Goal: Task Accomplishment & Management: Manage account settings

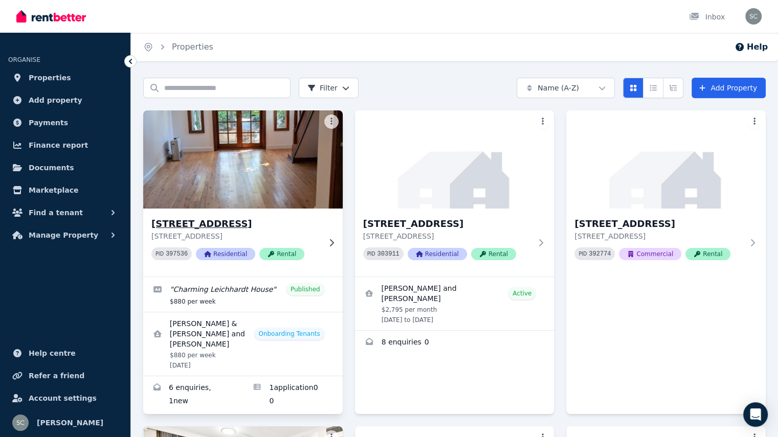
click at [270, 170] on img at bounding box center [242, 159] width 209 height 103
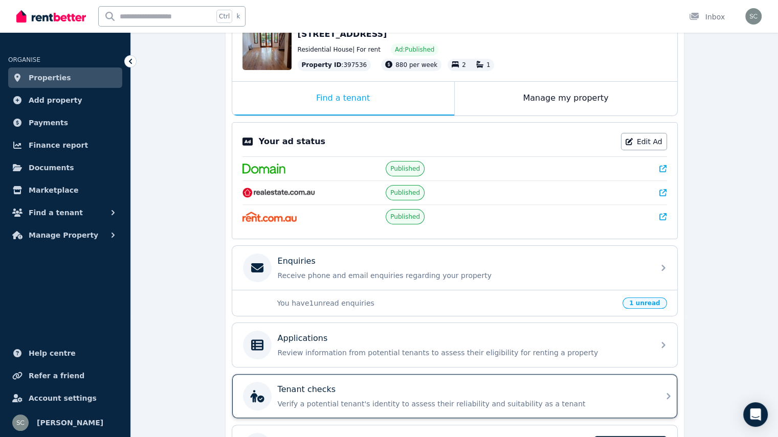
scroll to position [154, 0]
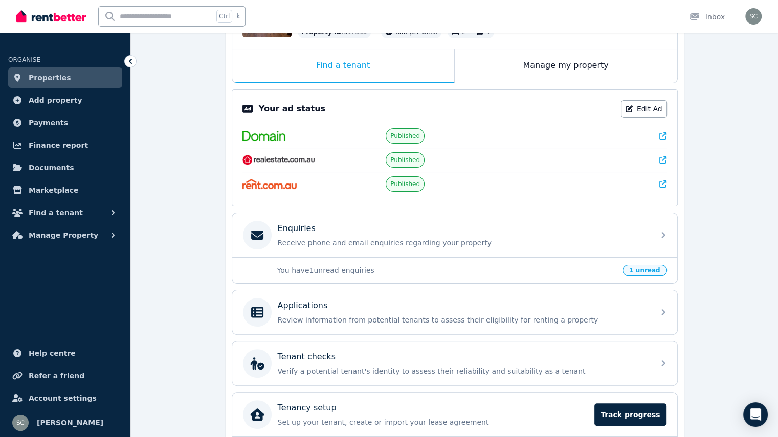
click at [656, 272] on span "1 unread" at bounding box center [645, 270] width 44 height 11
click at [479, 317] on p "Review information from potential tenants to assess their eligibility for renti…" at bounding box center [463, 320] width 370 height 10
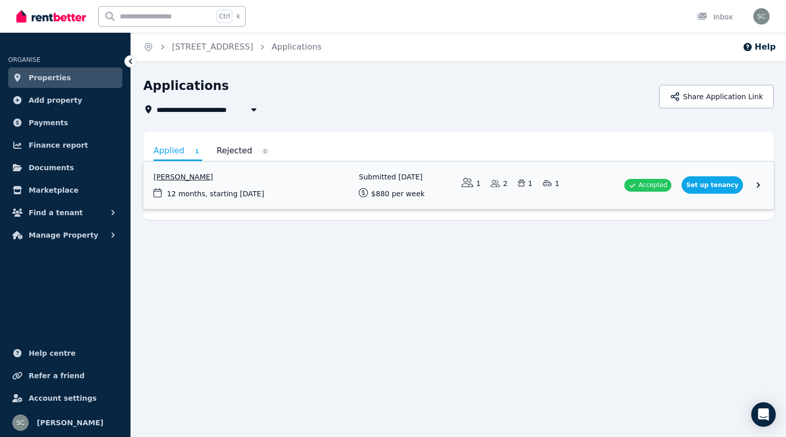
click at [389, 182] on link "View application: Tony Peric" at bounding box center [458, 186] width 630 height 48
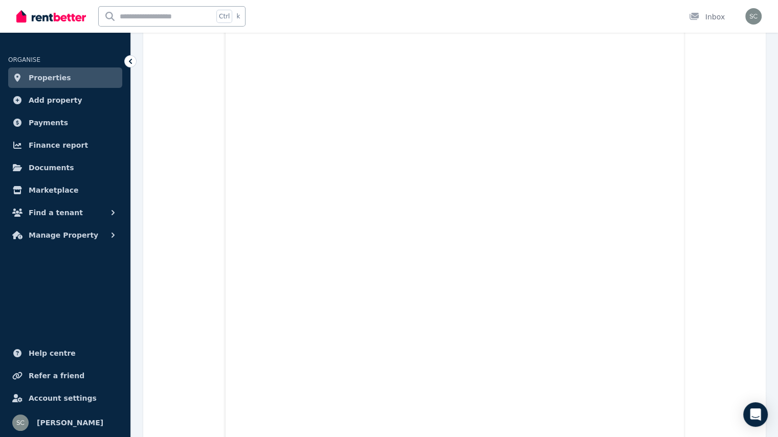
scroll to position [1842, 0]
click at [67, 79] on link "Properties" at bounding box center [65, 78] width 114 height 20
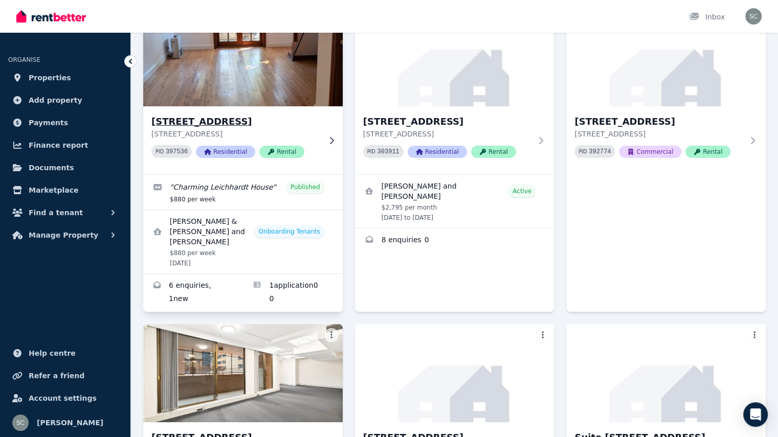
scroll to position [51, 0]
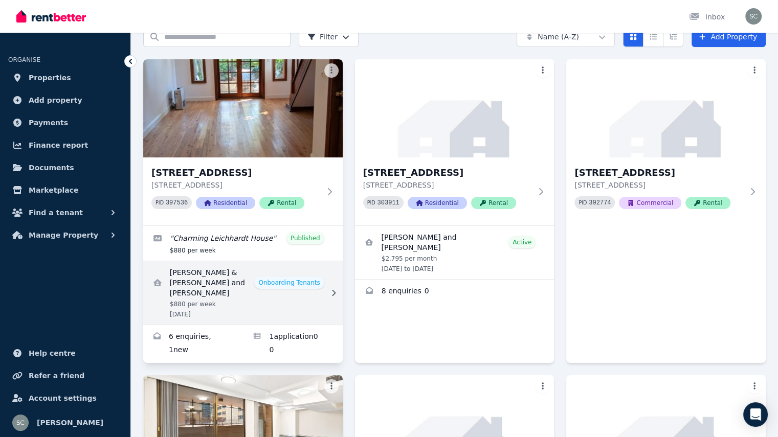
click at [311, 279] on link "View details for Tony & Samantha Peric and Samantha Peric" at bounding box center [243, 292] width 200 height 63
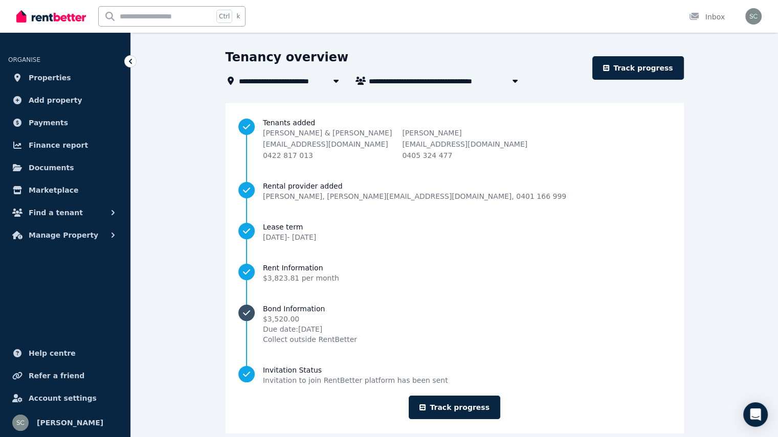
scroll to position [43, 0]
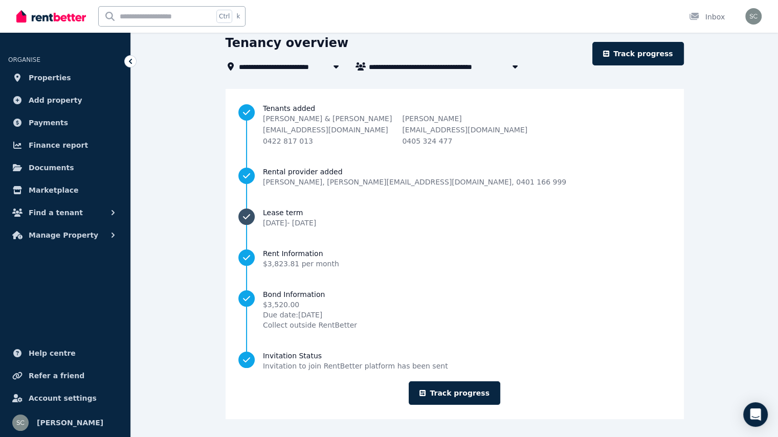
click at [316, 223] on span "[DATE] - [DATE]" at bounding box center [289, 223] width 53 height 8
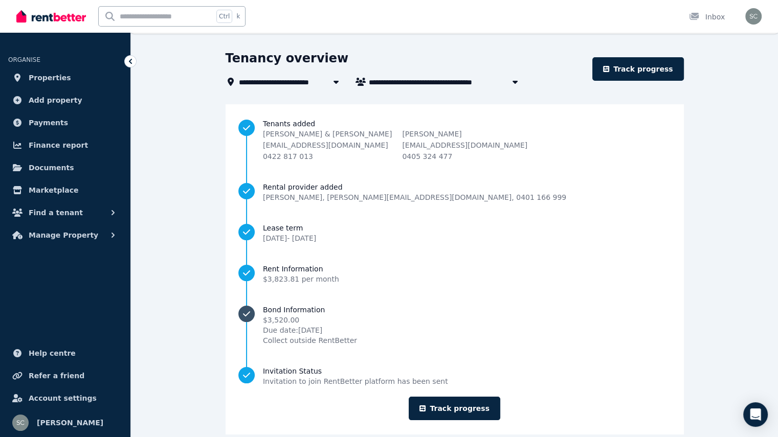
scroll to position [43, 0]
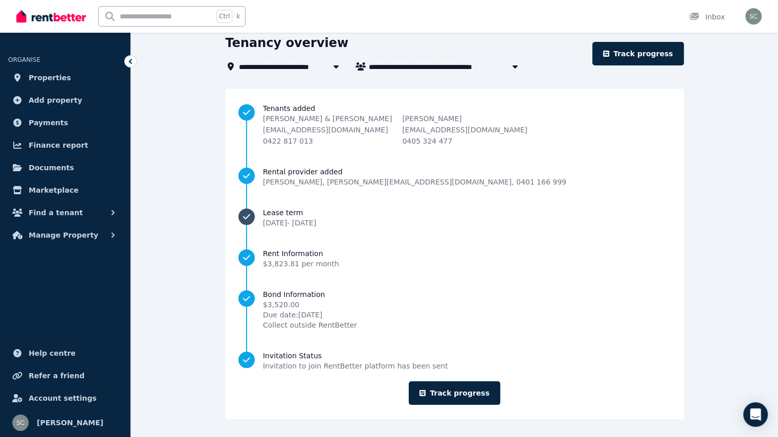
click at [316, 215] on span "Lease term" at bounding box center [289, 213] width 53 height 10
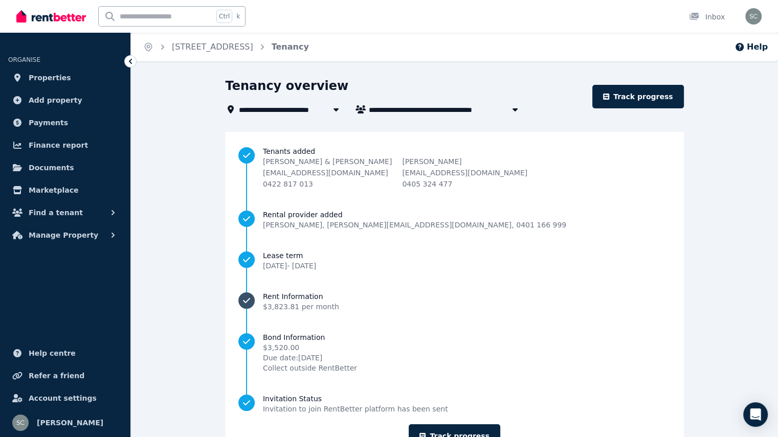
click at [339, 305] on span "$3,823.81 per month" at bounding box center [301, 307] width 76 height 8
click at [512, 109] on icon "button" at bounding box center [514, 109] width 5 height 3
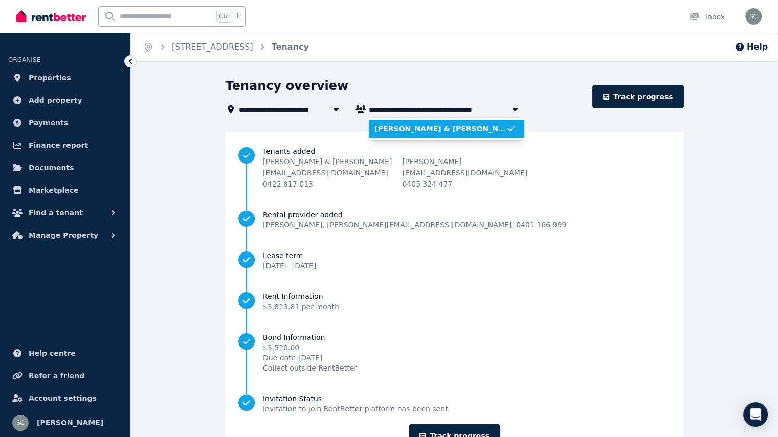
click at [564, 235] on li "Rental provider added [PERSON_NAME] , [PERSON_NAME][EMAIL_ADDRESS][DOMAIN_NAME]…" at bounding box center [454, 230] width 432 height 41
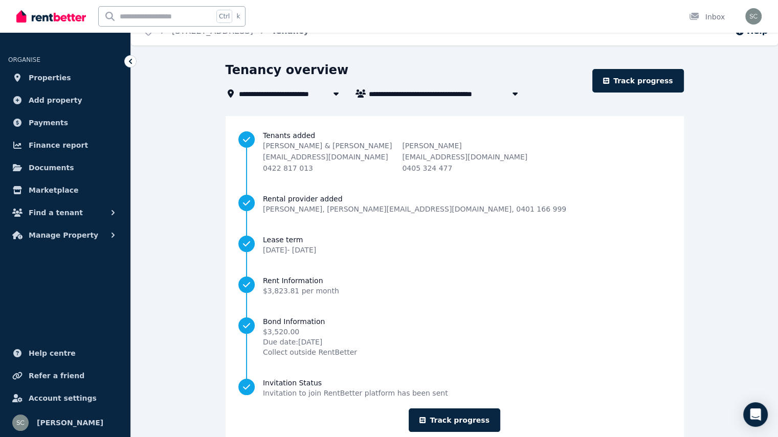
scroll to position [43, 0]
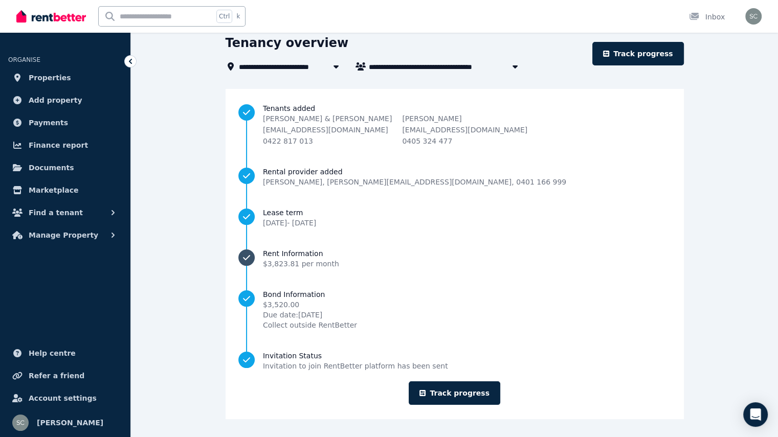
click at [339, 268] on span "$3,823.81 per month" at bounding box center [301, 264] width 76 height 8
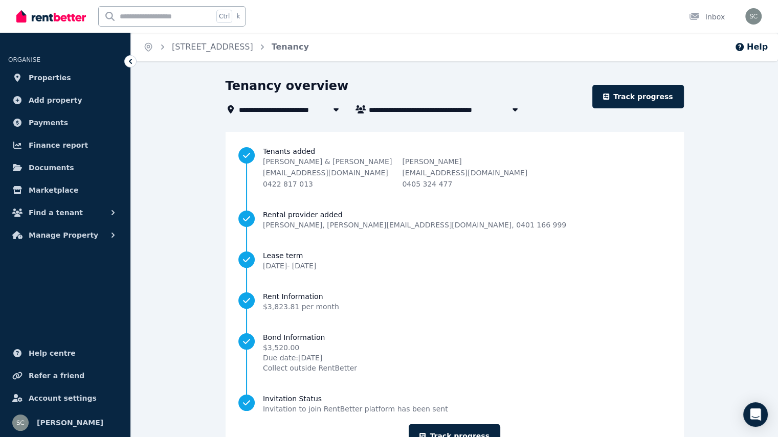
scroll to position [43, 0]
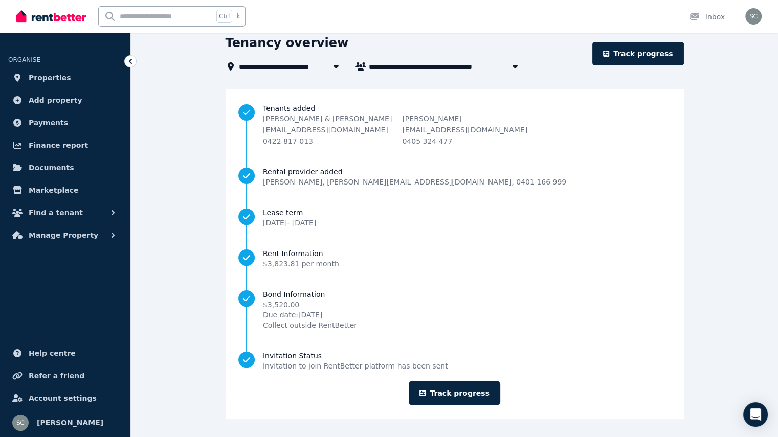
click at [377, 65] on span "[PERSON_NAME] & [PERSON_NAME] and [PERSON_NAME]" at bounding box center [451, 66] width 164 height 12
type input "**********"
click at [662, 49] on link "Track progress" at bounding box center [639, 54] width 92 height 24
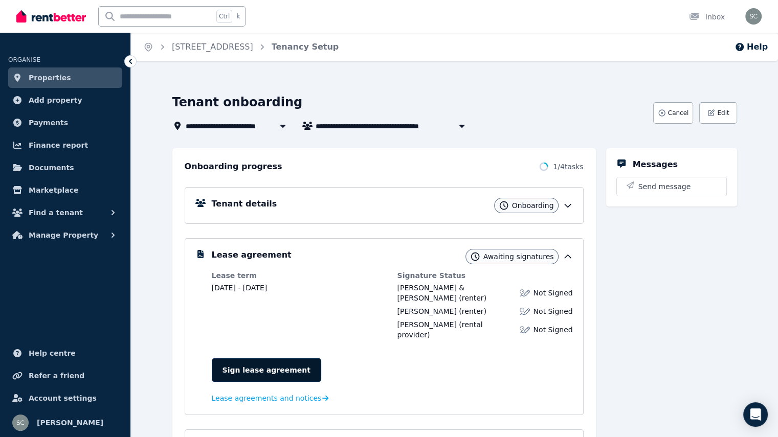
click at [267, 359] on link "Sign lease agreement" at bounding box center [267, 371] width 110 height 24
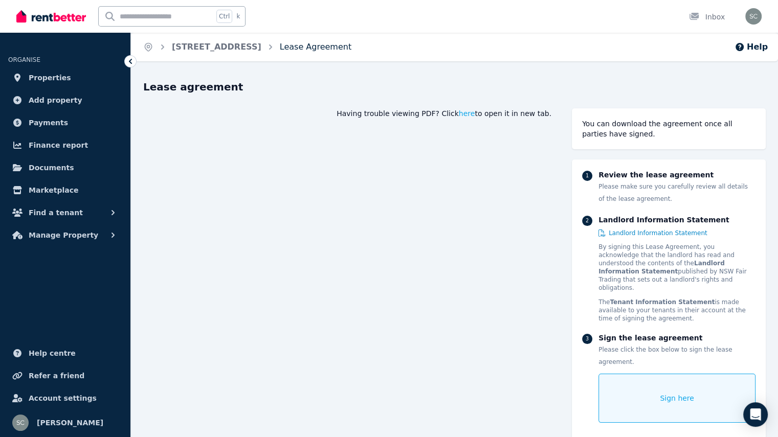
click at [307, 48] on link "Lease Agreement" at bounding box center [316, 47] width 72 height 10
click at [242, 50] on link "[STREET_ADDRESS]" at bounding box center [217, 47] width 90 height 10
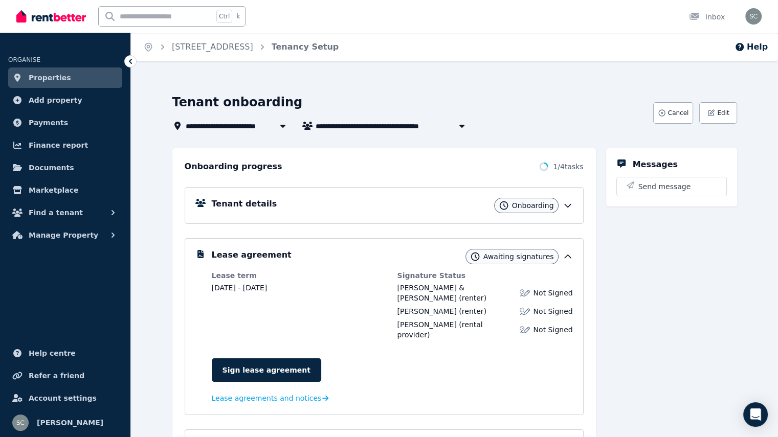
click at [554, 259] on span "Awaiting signatures" at bounding box center [519, 257] width 71 height 10
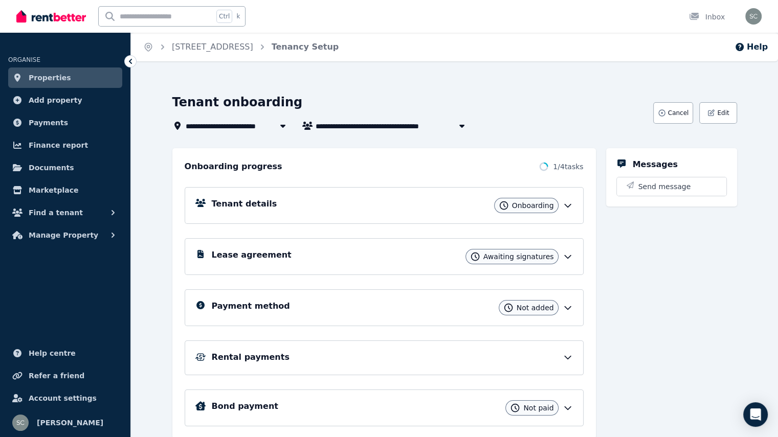
click at [532, 256] on span "Awaiting signatures" at bounding box center [519, 257] width 71 height 10
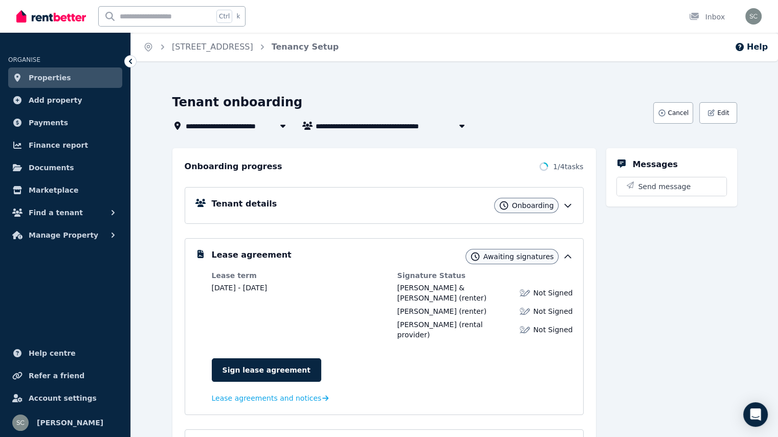
click at [212, 288] on dd "[DATE] - [DATE]" at bounding box center [300, 288] width 176 height 10
click at [275, 393] on span "Lease agreements and notices" at bounding box center [267, 398] width 110 height 10
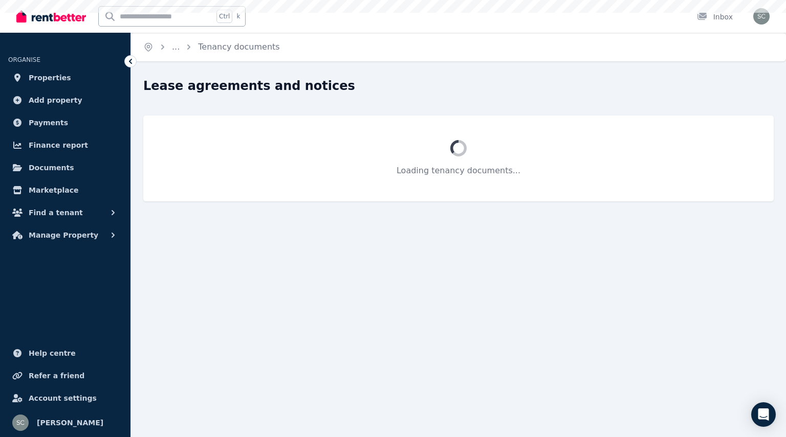
click at [275, 378] on div "Home ... Tenancy documents Lease agreements and notices Loading tenancy documen…" at bounding box center [393, 218] width 786 height 437
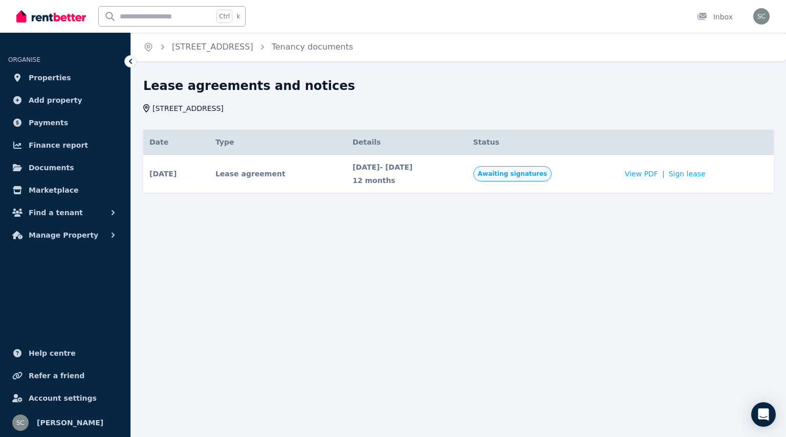
click at [542, 179] on span "Awaiting signatures" at bounding box center [512, 173] width 79 height 15
click at [132, 63] on icon at bounding box center [130, 61] width 3 height 5
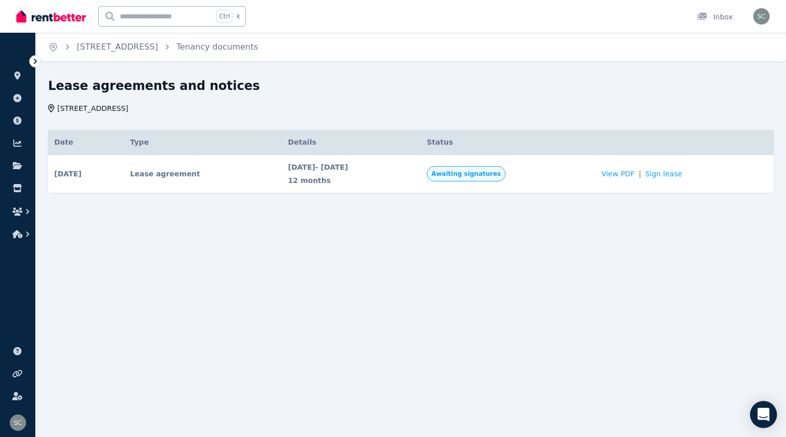
click at [761, 416] on icon "Open Intercom Messenger" at bounding box center [763, 414] width 12 height 13
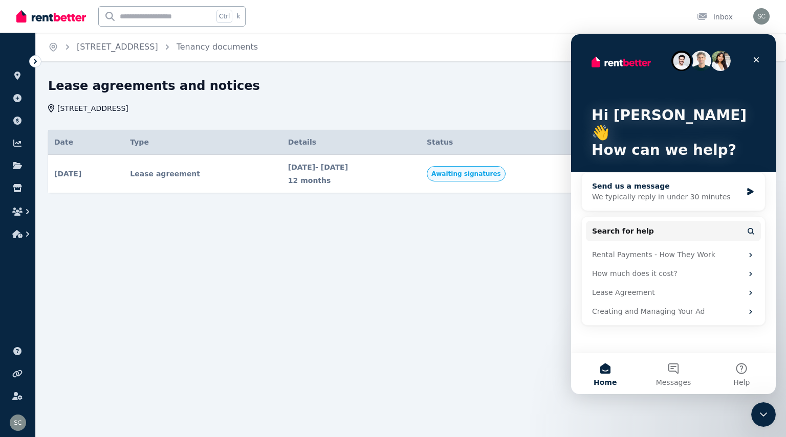
click at [652, 181] on div "Send us a message" at bounding box center [667, 186] width 150 height 11
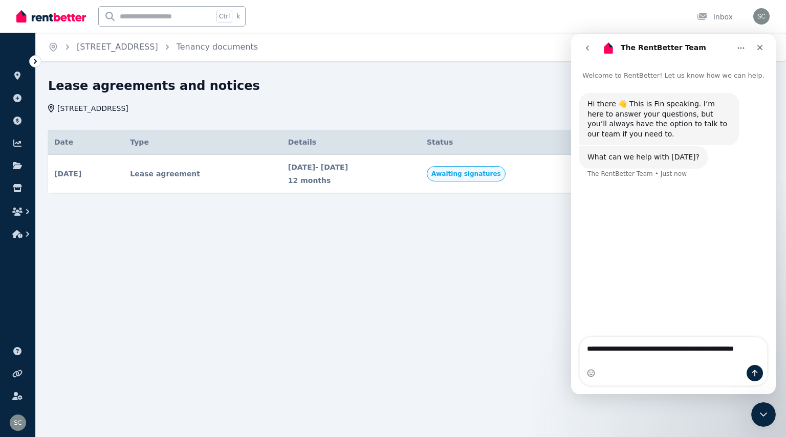
type textarea "**********"
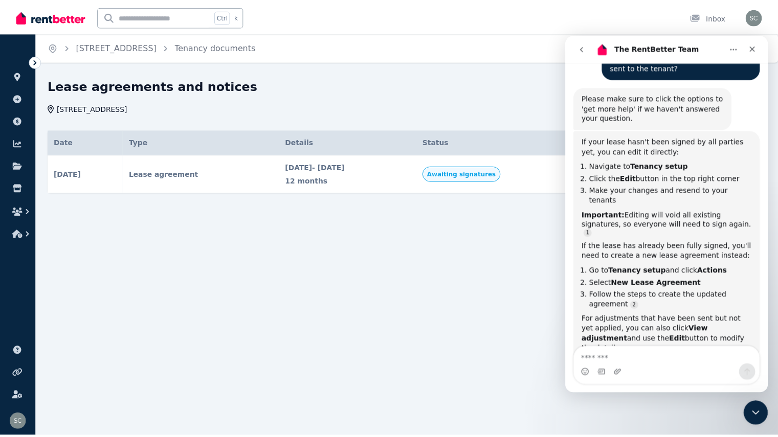
scroll to position [162, 0]
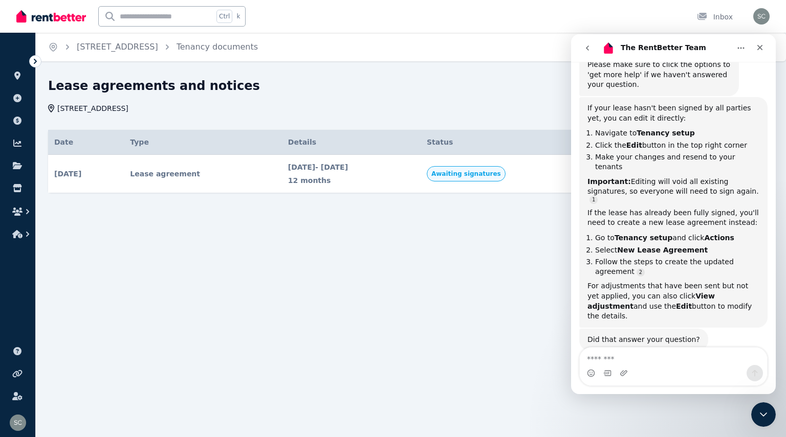
click at [35, 65] on icon at bounding box center [35, 61] width 10 height 10
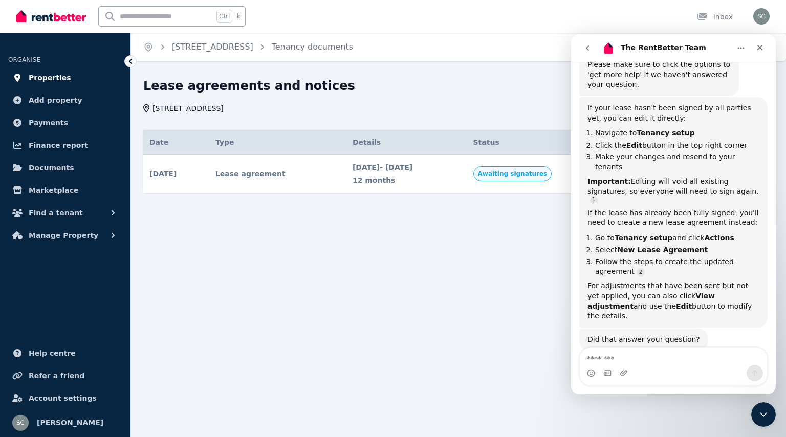
click at [35, 74] on span "Properties" at bounding box center [50, 78] width 42 height 12
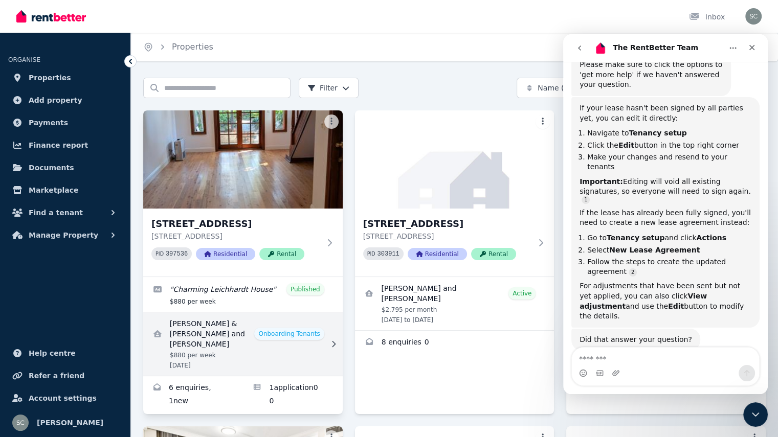
click at [231, 329] on link "View details for Tony & Samantha Peric and Samantha Peric" at bounding box center [243, 344] width 200 height 63
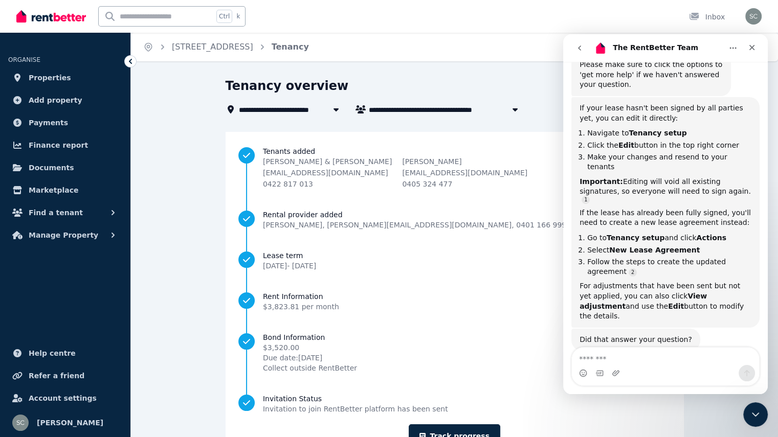
click at [728, 53] on button "Home" at bounding box center [733, 47] width 19 height 19
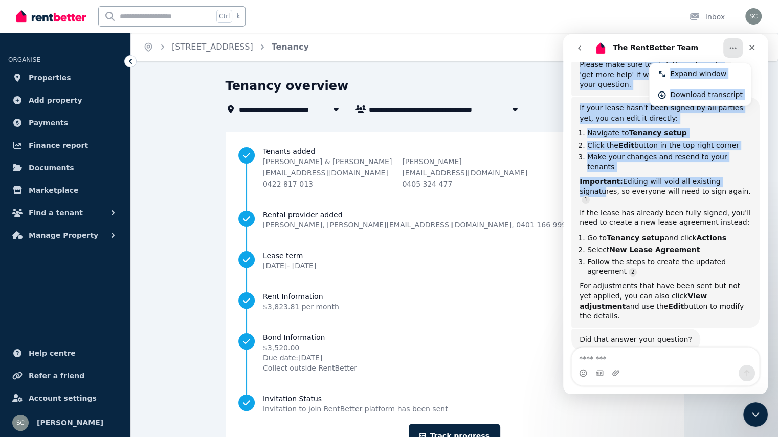
drag, startPoint x: 701, startPoint y: 49, endPoint x: 723, endPoint y: 172, distance: 125.2
click at [723, 172] on div "The RentBetter Team Expand window Download transcript Welcome to RentBetter! Le…" at bounding box center [665, 214] width 205 height 360
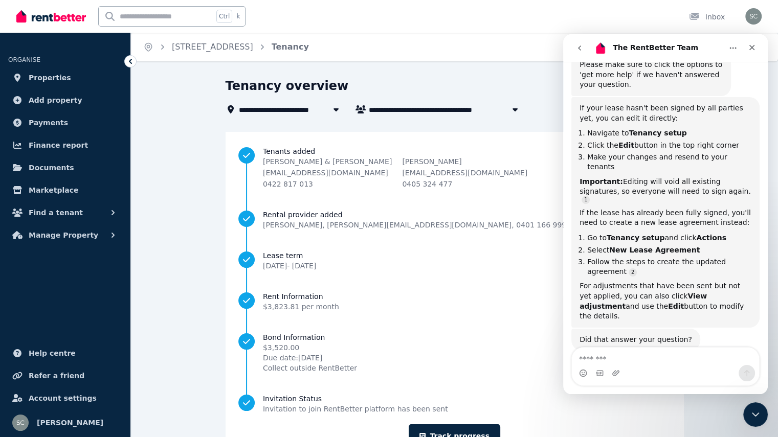
click at [669, 215] on div "If your lease hasn't been signed by all parties yet, you can edit it directly: …" at bounding box center [666, 212] width 172 height 218
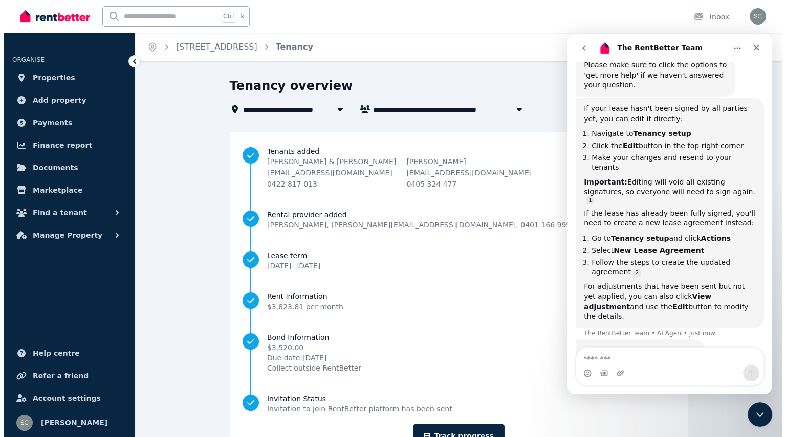
scroll to position [172, 0]
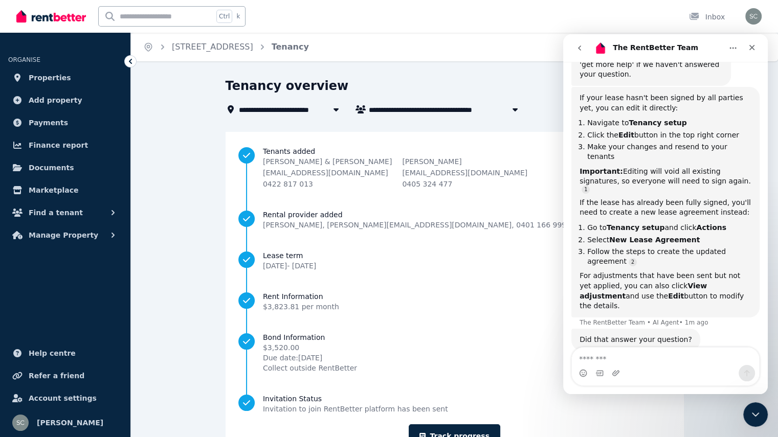
click at [334, 107] on icon at bounding box center [336, 109] width 10 height 8
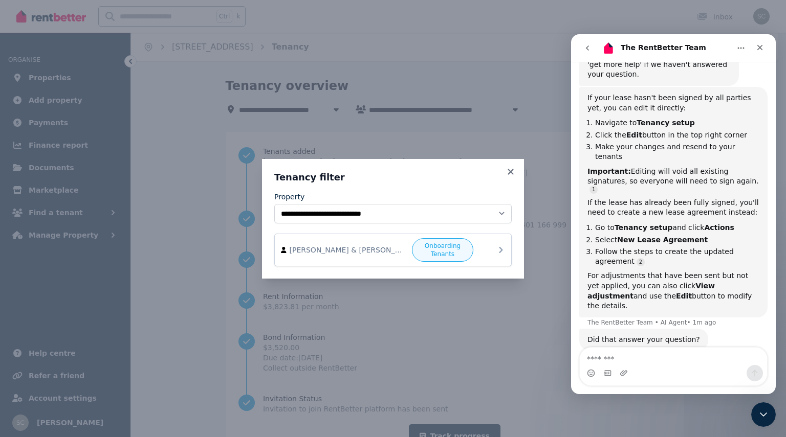
click at [458, 256] on span "Onboarding Tenants" at bounding box center [443, 250] width 52 height 16
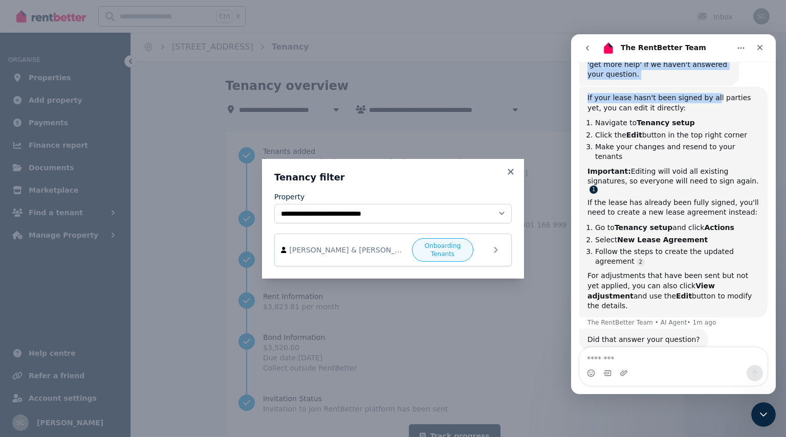
scroll to position [170, 0]
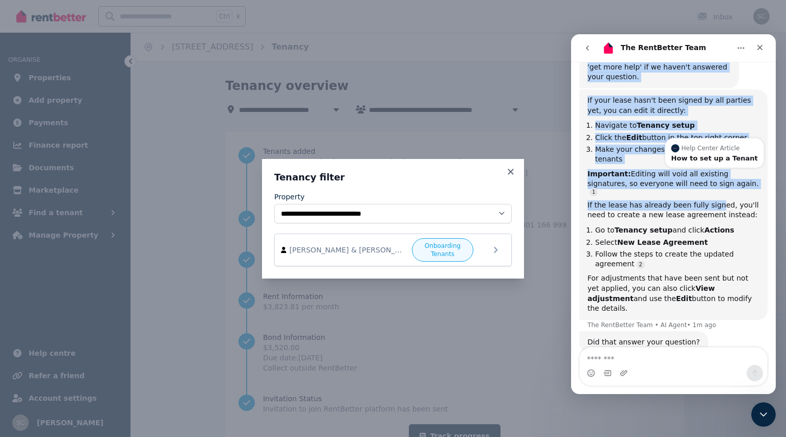
drag, startPoint x: 705, startPoint y: 46, endPoint x: 685, endPoint y: 112, distance: 69.1
click at [703, 182] on div "The RentBetter Team Welcome to RentBetter! Let us know how we can help. Hi ther…" at bounding box center [673, 214] width 205 height 360
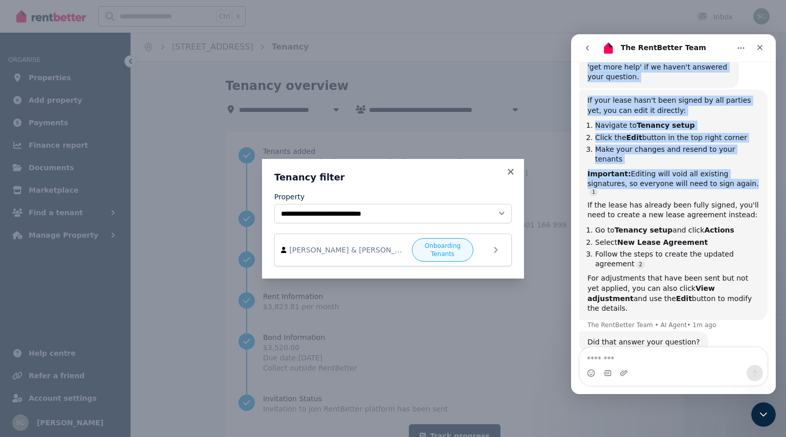
click at [587, 49] on icon "go back" at bounding box center [587, 48] width 3 height 5
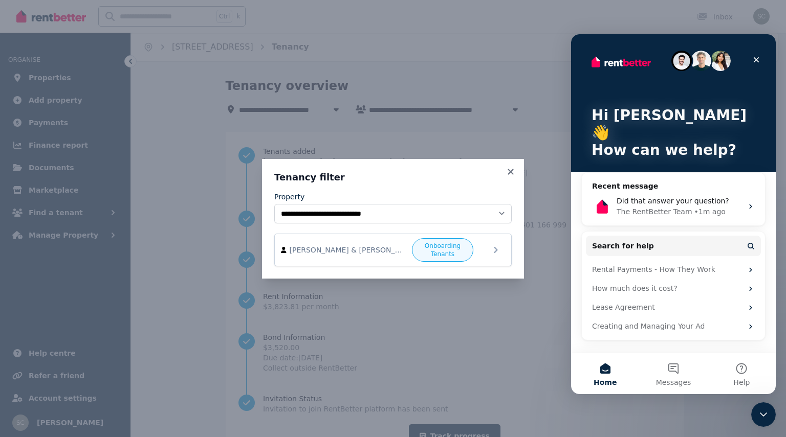
scroll to position [107, 0]
click at [671, 384] on span "Messages" at bounding box center [673, 382] width 35 height 7
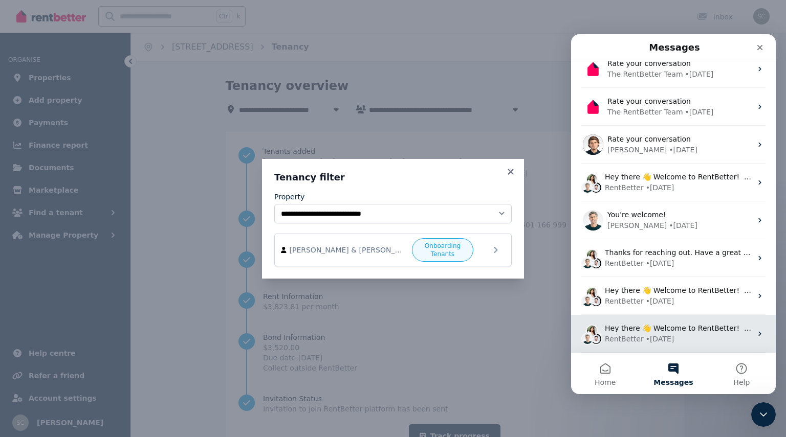
scroll to position [0, 0]
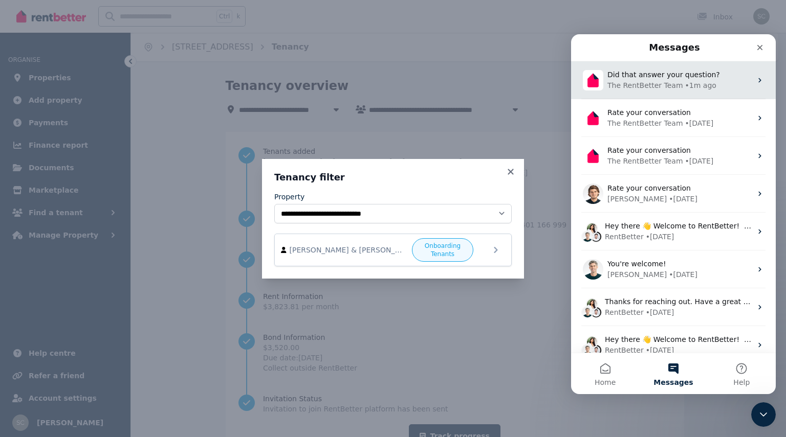
click at [661, 83] on div "The RentBetter Team" at bounding box center [645, 85] width 76 height 11
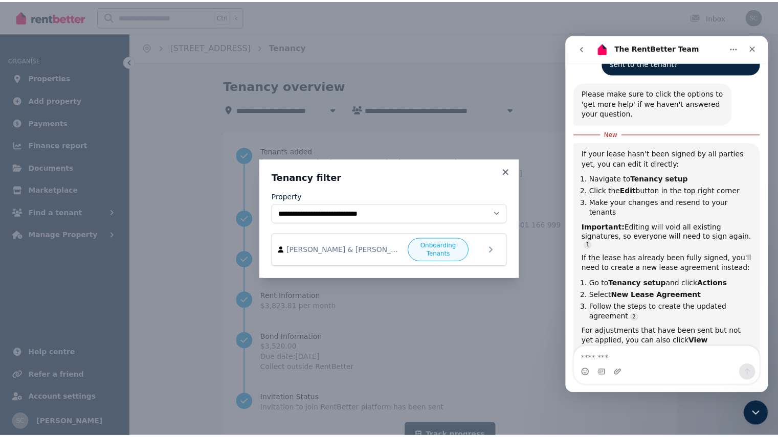
scroll to position [26, 0]
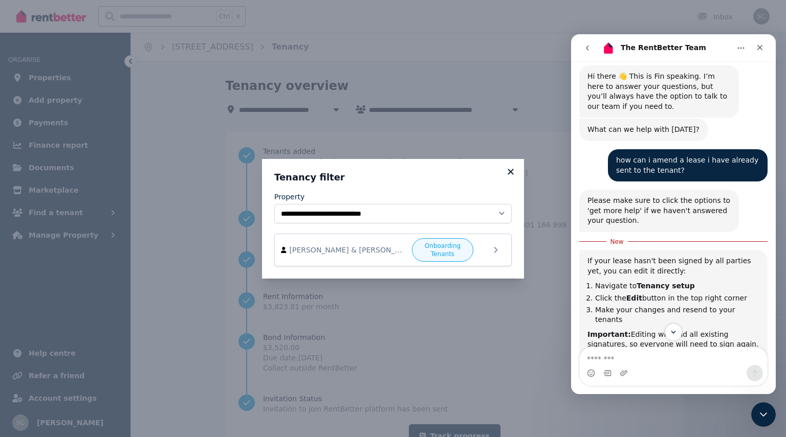
click at [510, 176] on icon at bounding box center [511, 171] width 10 height 9
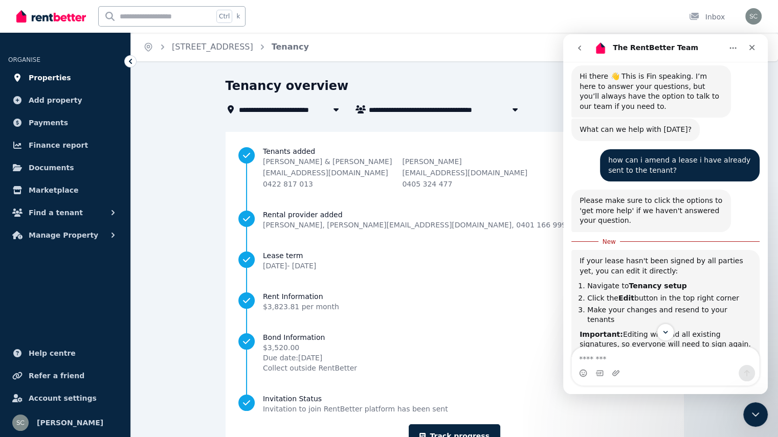
click at [38, 82] on span "Properties" at bounding box center [50, 78] width 42 height 12
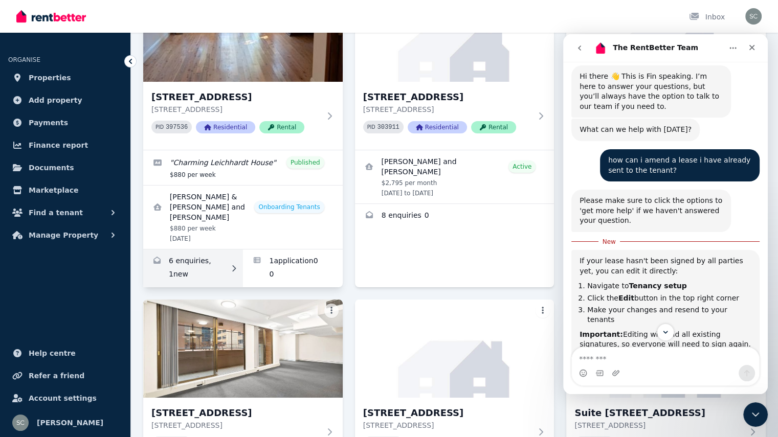
scroll to position [102, 0]
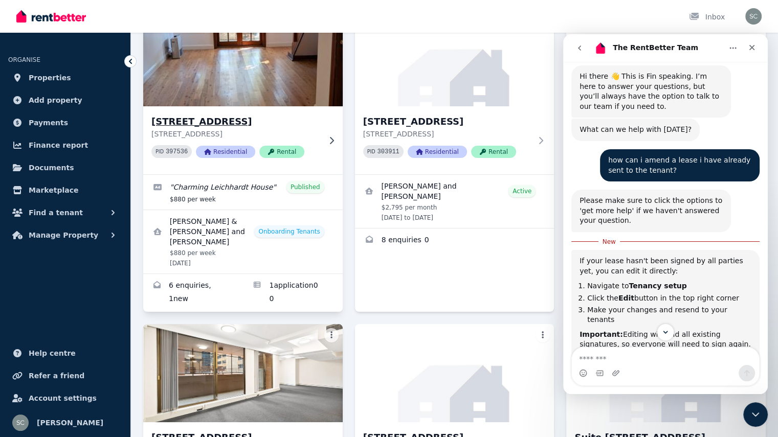
click at [257, 119] on h3 "[STREET_ADDRESS]" at bounding box center [235, 122] width 169 height 14
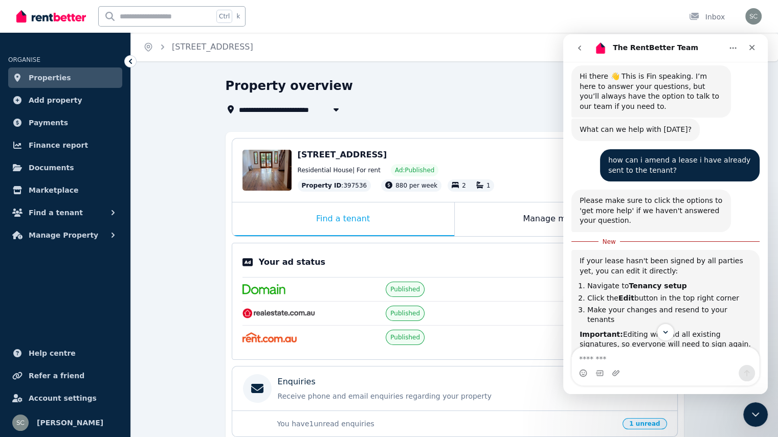
scroll to position [205, 0]
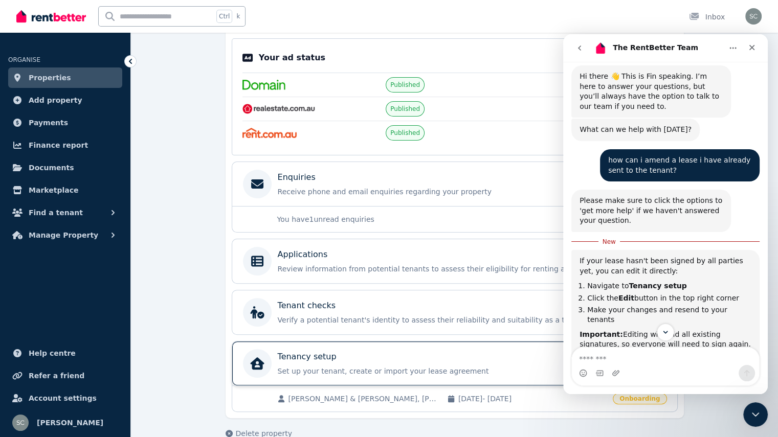
click at [352, 366] on p "Set up your tenant, create or import your lease agreement" at bounding box center [433, 371] width 311 height 10
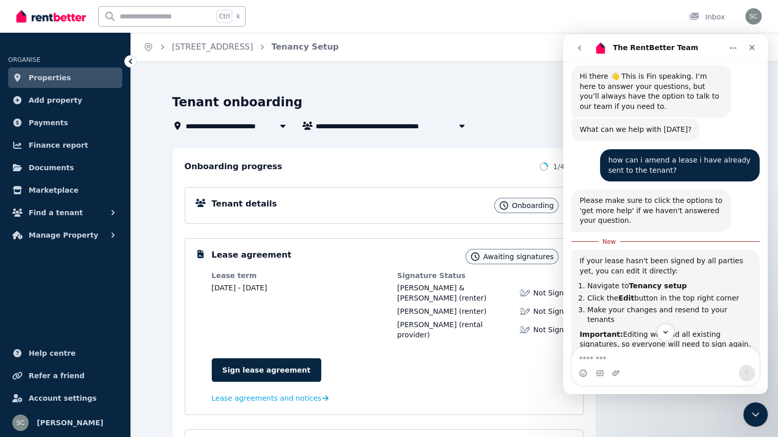
drag, startPoint x: 692, startPoint y: 42, endPoint x: 693, endPoint y: 51, distance: 8.7
click at [693, 51] on div "The RentBetter Team" at bounding box center [658, 48] width 130 height 16
click at [662, 332] on icon "Scroll to bottom" at bounding box center [665, 332] width 9 height 9
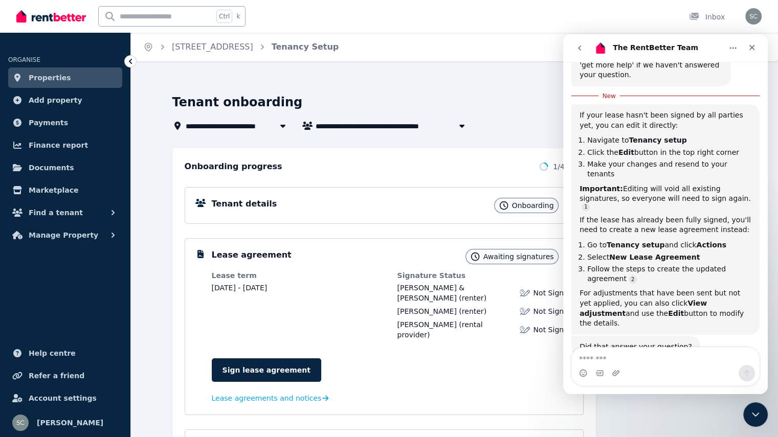
scroll to position [180, 0]
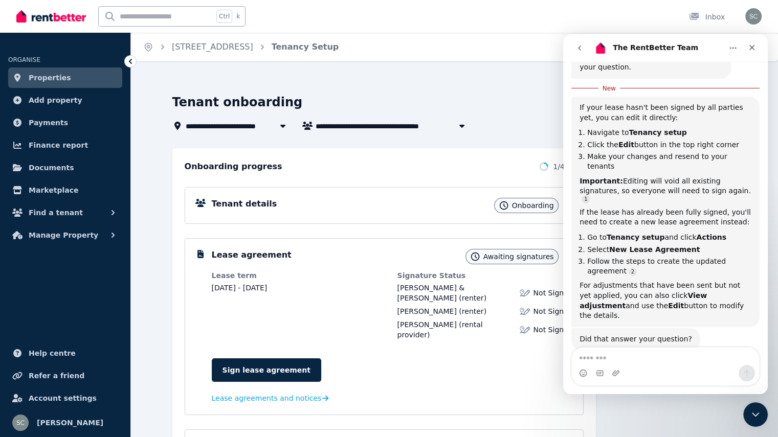
click at [481, 348] on div "Sign lease agreement Lease agreements and notices" at bounding box center [392, 376] width 361 height 56
click at [583, 52] on button "go back" at bounding box center [579, 47] width 19 height 19
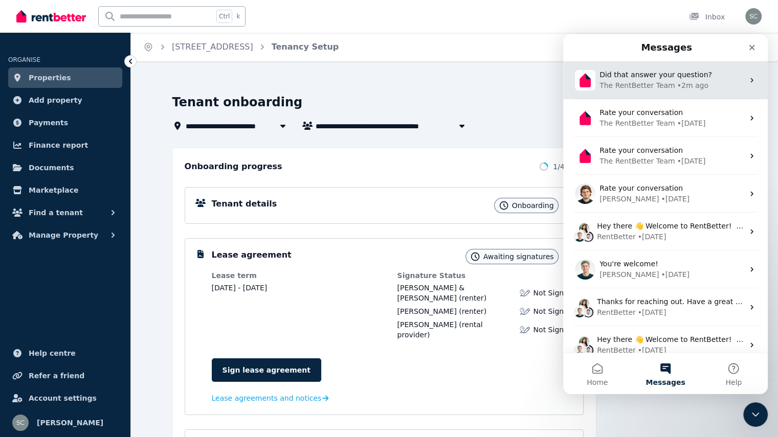
click at [665, 85] on div "The RentBetter Team • 2m ago" at bounding box center [672, 85] width 144 height 11
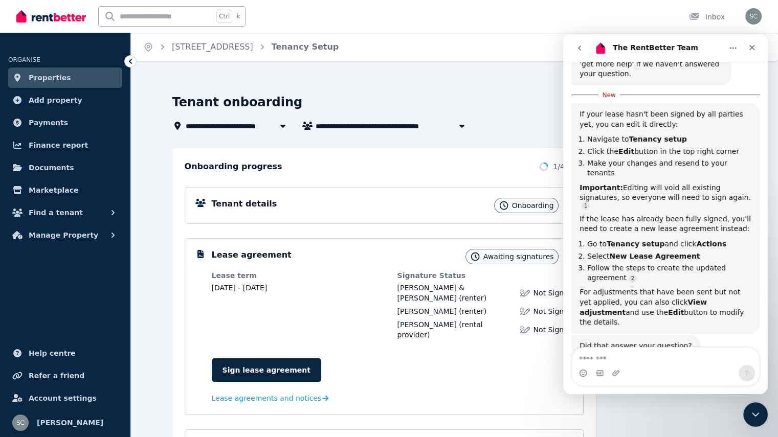
scroll to position [180, 0]
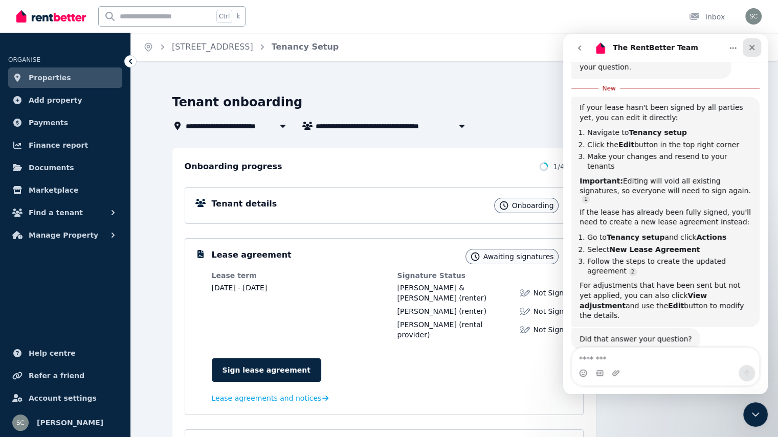
click at [753, 48] on icon "Close" at bounding box center [753, 48] width 6 height 6
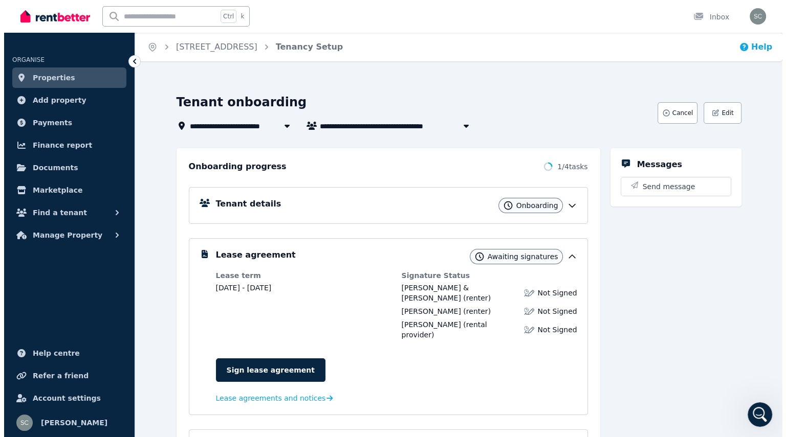
scroll to position [179, 0]
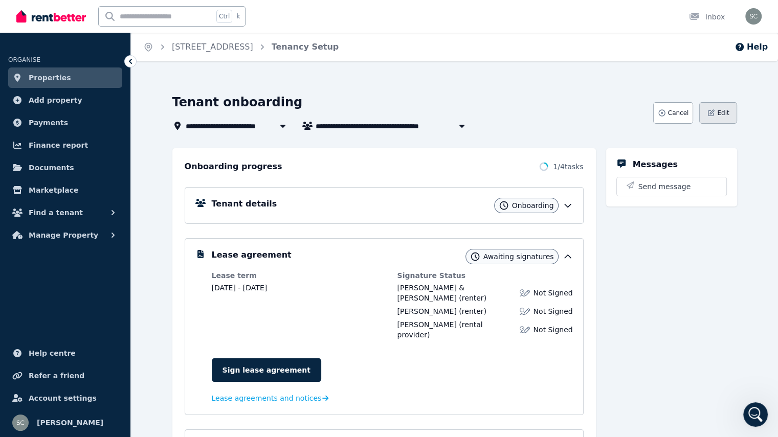
click at [734, 106] on button "Edit" at bounding box center [717, 112] width 37 height 21
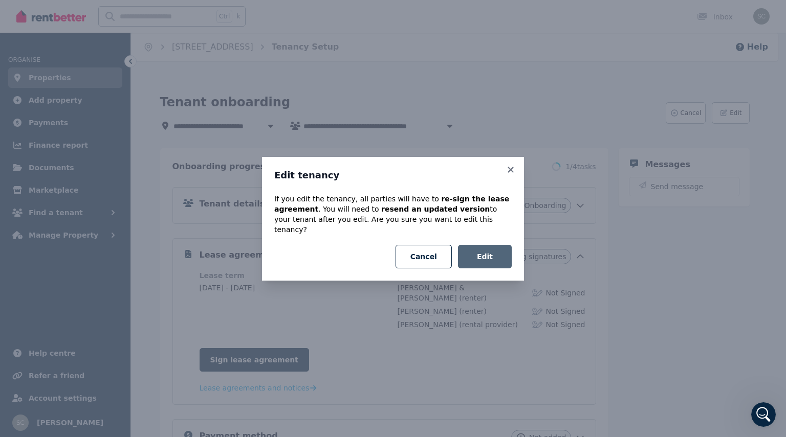
click at [498, 257] on button "Edit" at bounding box center [485, 257] width 54 height 24
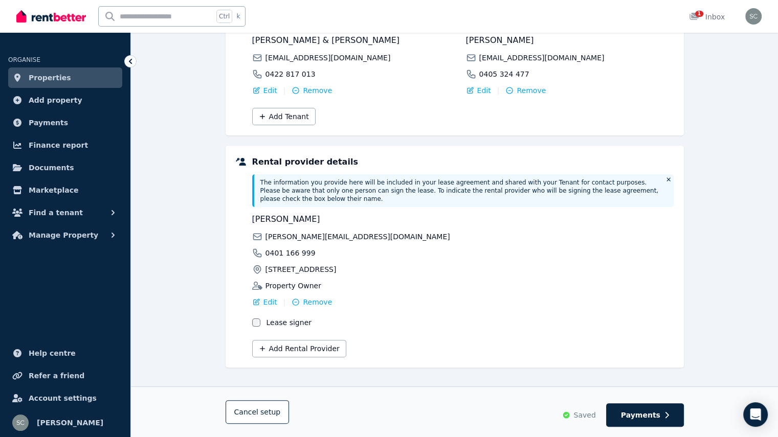
scroll to position [157, 0]
click at [304, 340] on button "Add Rental Provider" at bounding box center [299, 348] width 94 height 17
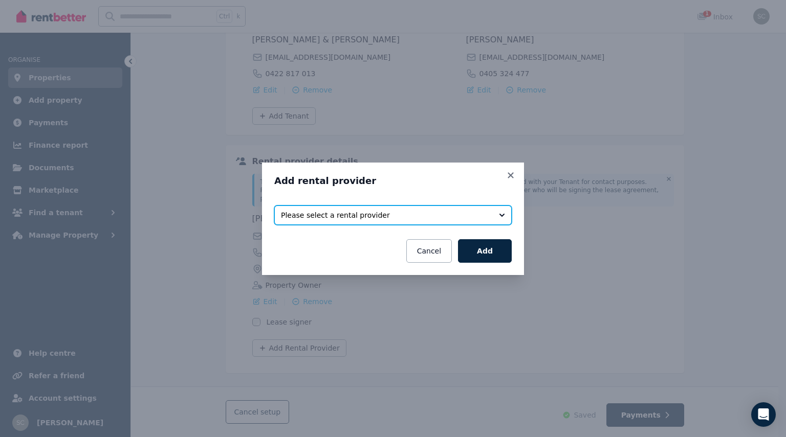
click at [376, 220] on span "Please select a rental provider" at bounding box center [386, 215] width 210 height 10
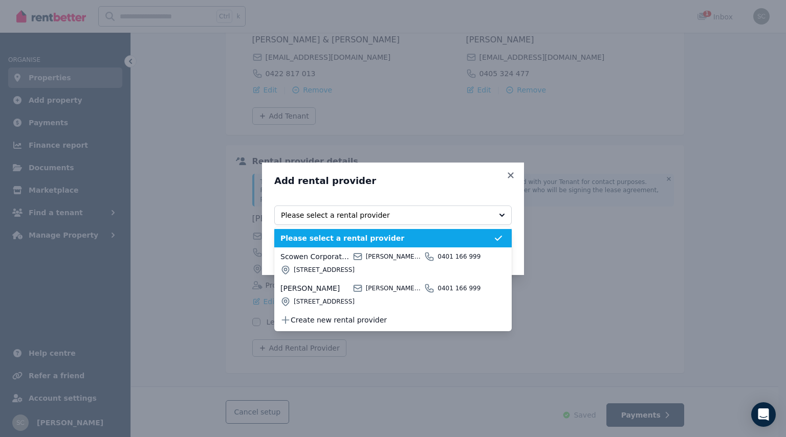
click at [398, 186] on h3 "Add rental provider" at bounding box center [392, 181] width 237 height 12
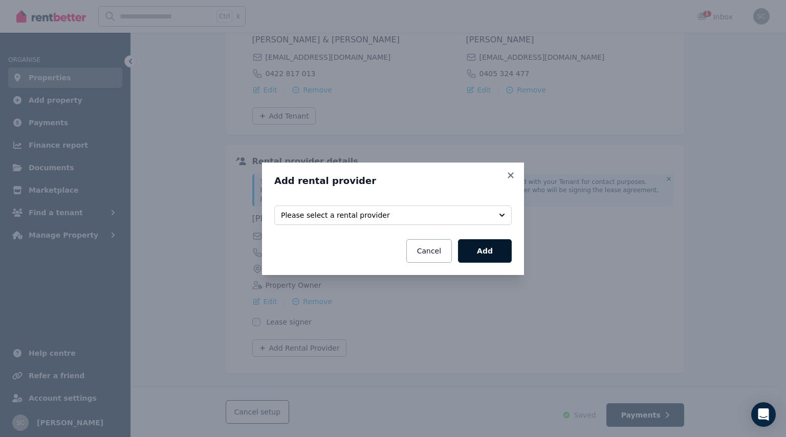
click at [491, 247] on button "Add" at bounding box center [485, 251] width 54 height 24
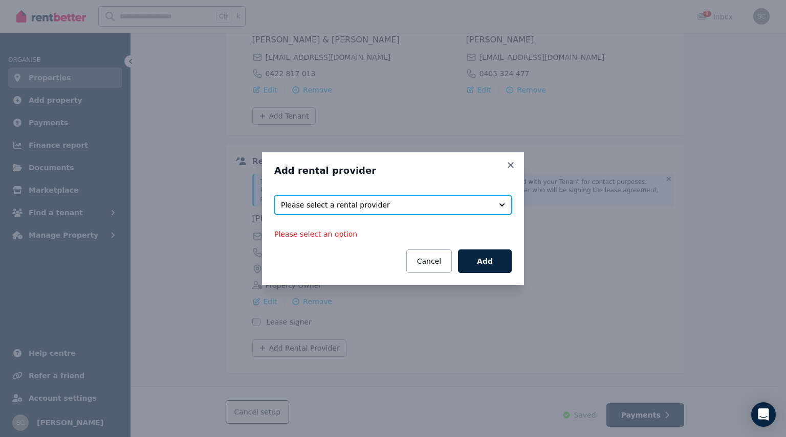
click at [397, 209] on span "Please select a rental provider" at bounding box center [386, 205] width 210 height 10
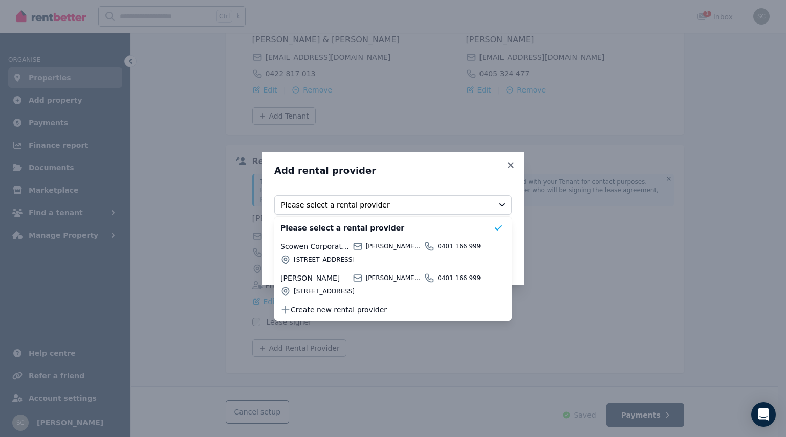
click at [415, 167] on h3 "Add rental provider" at bounding box center [392, 171] width 237 height 12
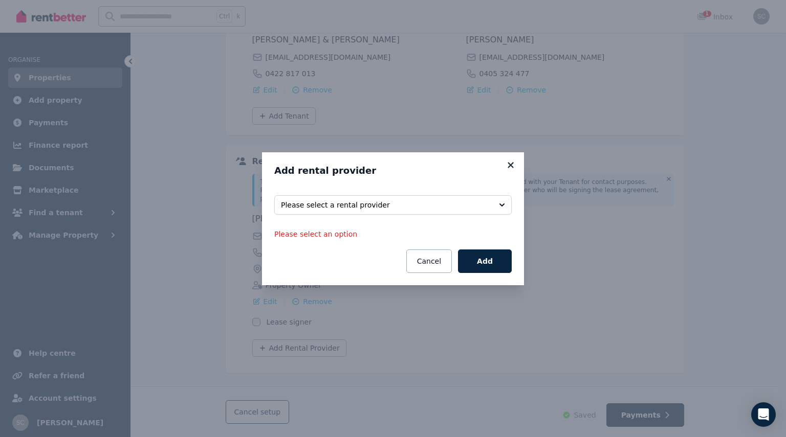
click at [506, 162] on icon at bounding box center [511, 165] width 10 height 9
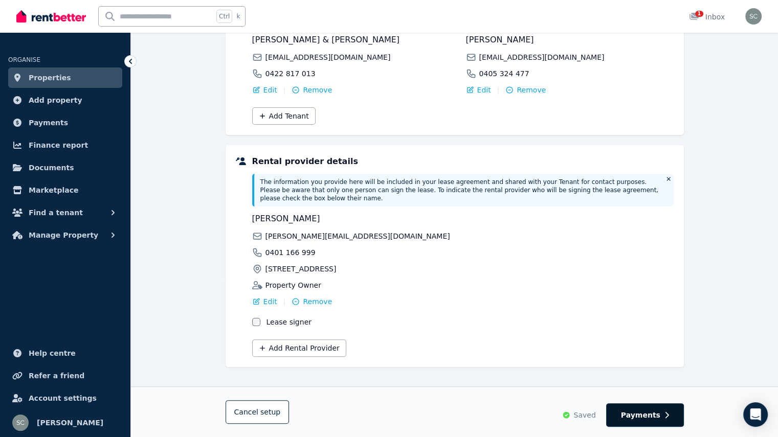
click at [655, 414] on span "Payments" at bounding box center [640, 415] width 39 height 10
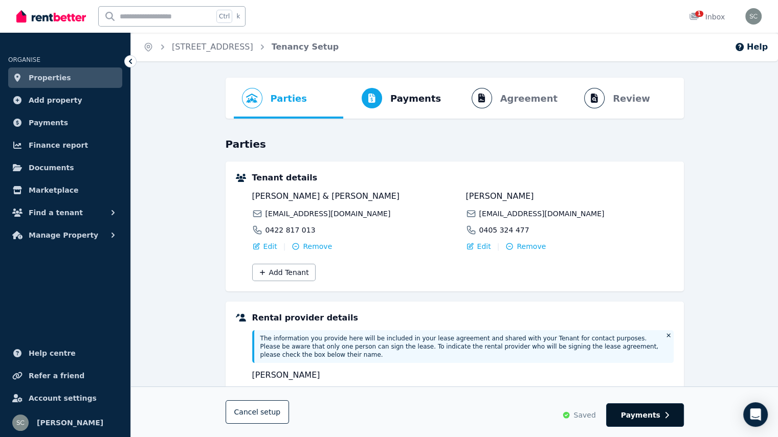
select select "*******"
select select "**********"
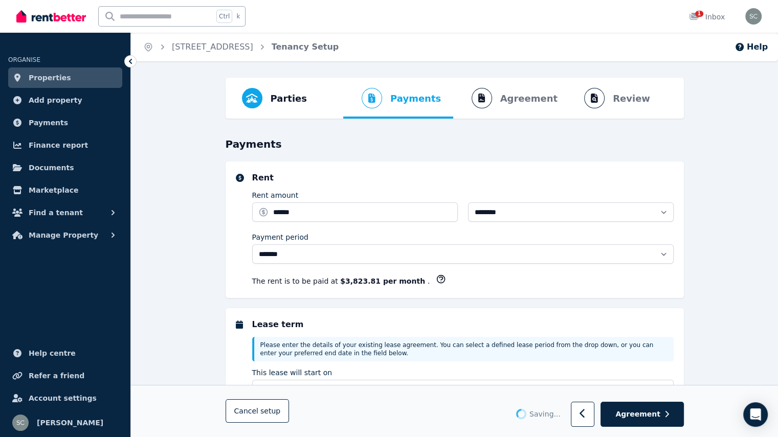
select select "**********"
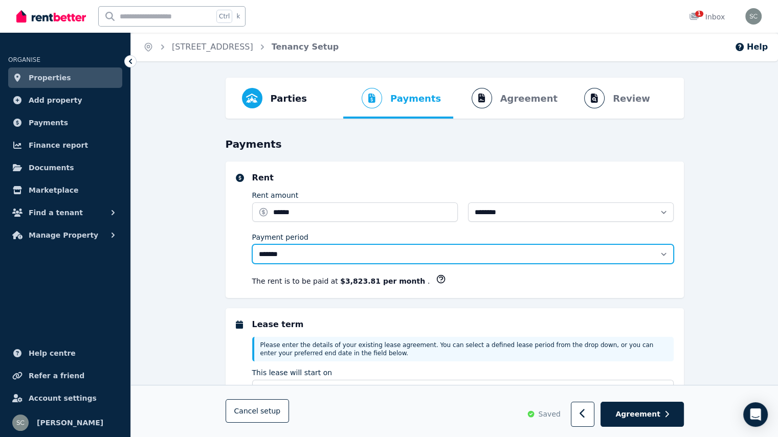
click at [487, 252] on select "**********" at bounding box center [463, 254] width 422 height 19
select select "**********"
click at [252, 245] on select "**********" at bounding box center [463, 254] width 422 height 19
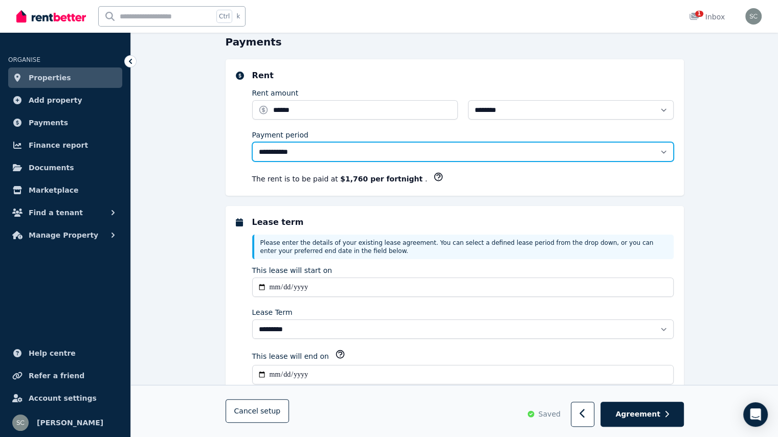
scroll to position [154, 0]
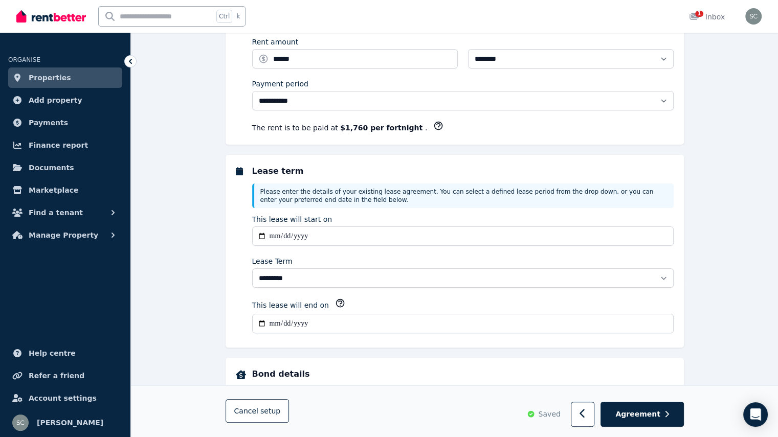
drag, startPoint x: 644, startPoint y: 412, endPoint x: 690, endPoint y: 367, distance: 63.7
click at [687, 388] on div "Cancel setup Saved Agreement" at bounding box center [454, 412] width 647 height 52
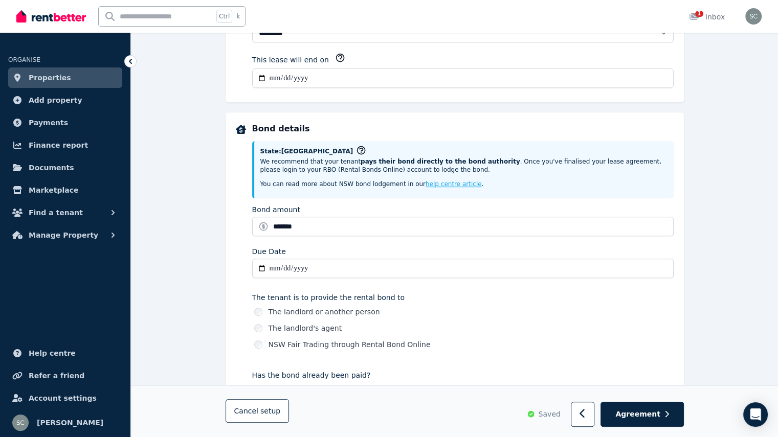
scroll to position [409, 0]
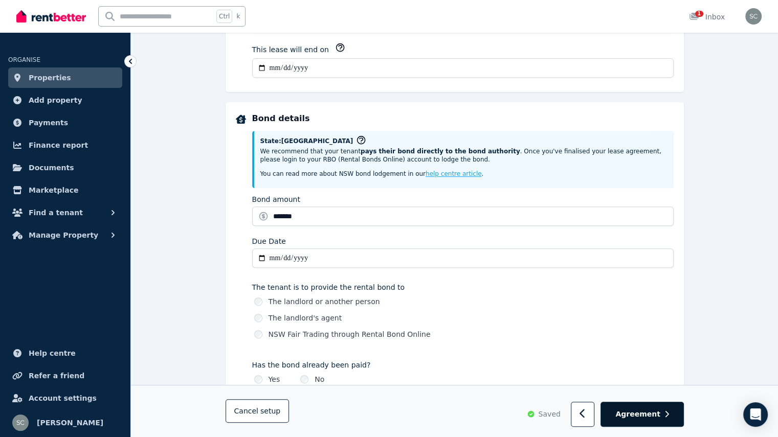
click at [649, 420] on span "Agreement" at bounding box center [638, 415] width 45 height 10
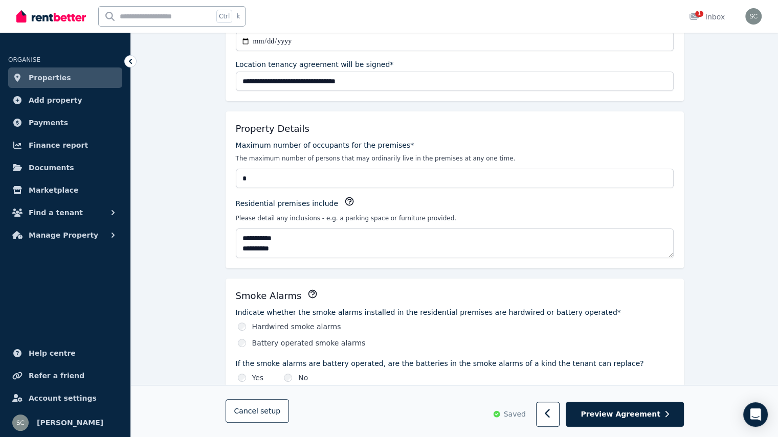
scroll to position [205, 0]
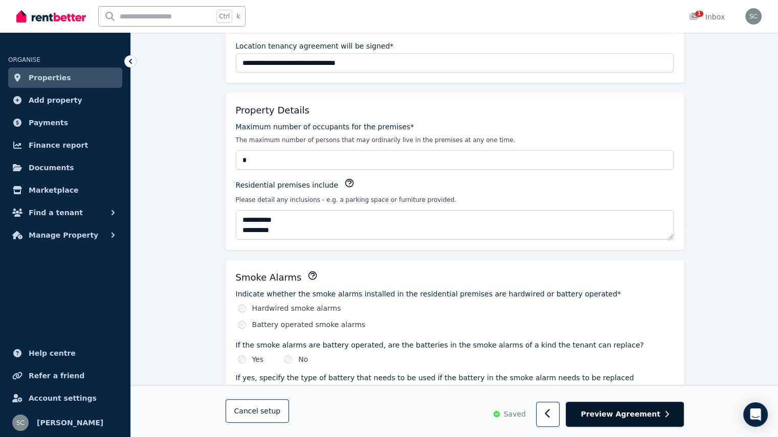
click at [627, 413] on span "Preview Agreement" at bounding box center [620, 415] width 79 height 10
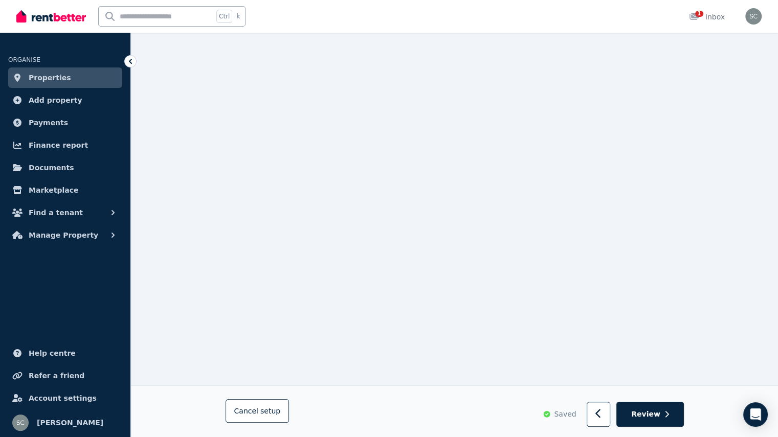
scroll to position [716, 0]
click at [669, 414] on icon "button" at bounding box center [667, 414] width 5 height 7
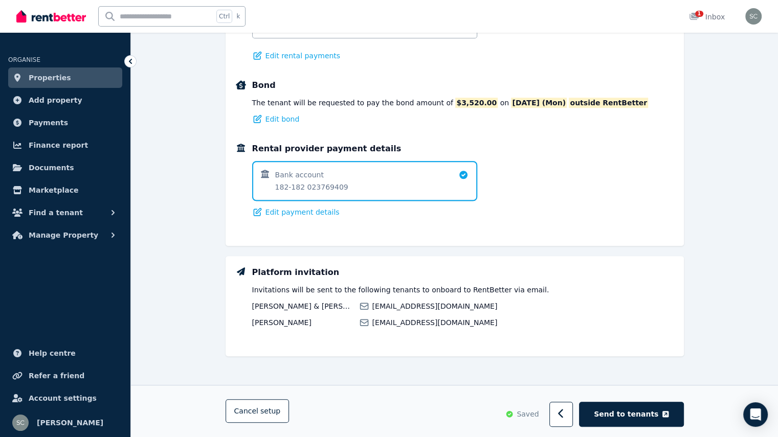
scroll to position [0, 0]
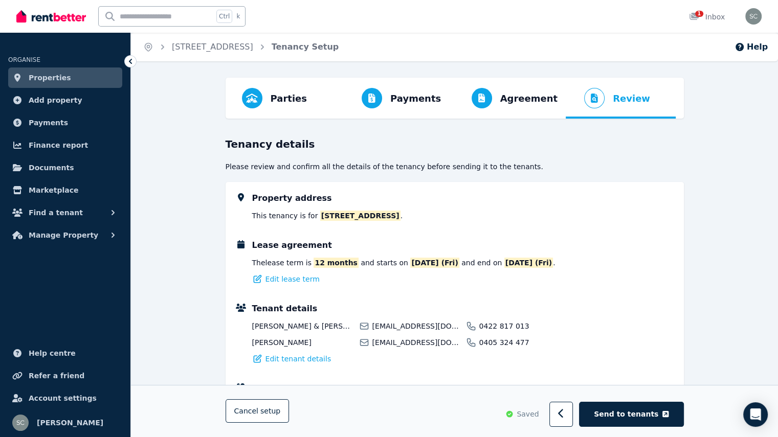
click at [535, 297] on div "Property address This tenancy is for 38 MacKenzie St, Leichhardt NSW 2040 . Lea…" at bounding box center [455, 319] width 458 height 274
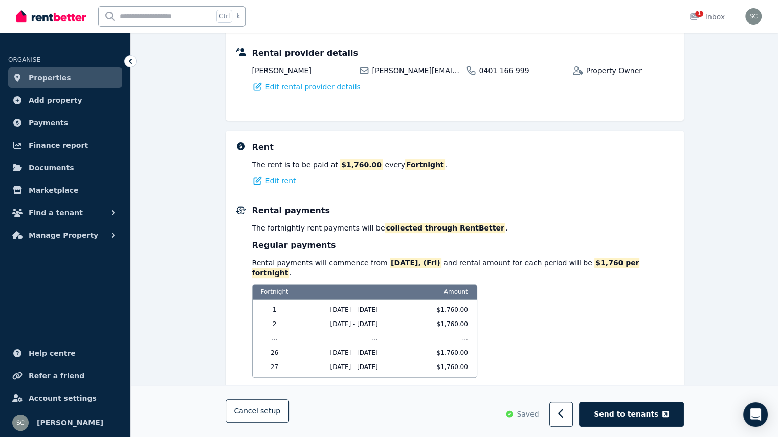
scroll to position [358, 0]
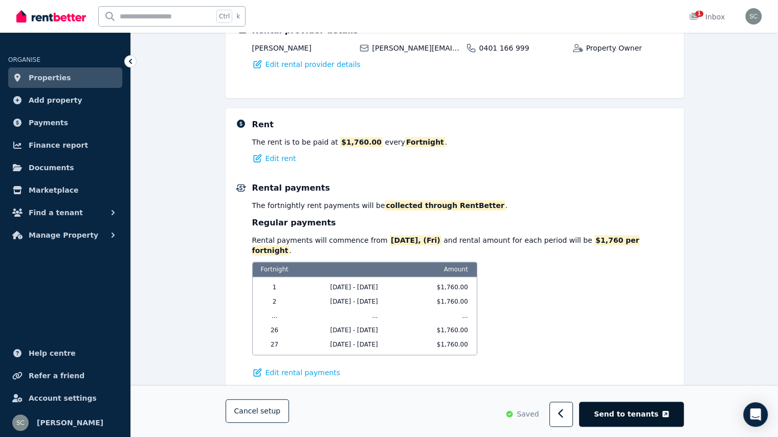
click at [644, 409] on button "Send to tenants" at bounding box center [631, 415] width 104 height 25
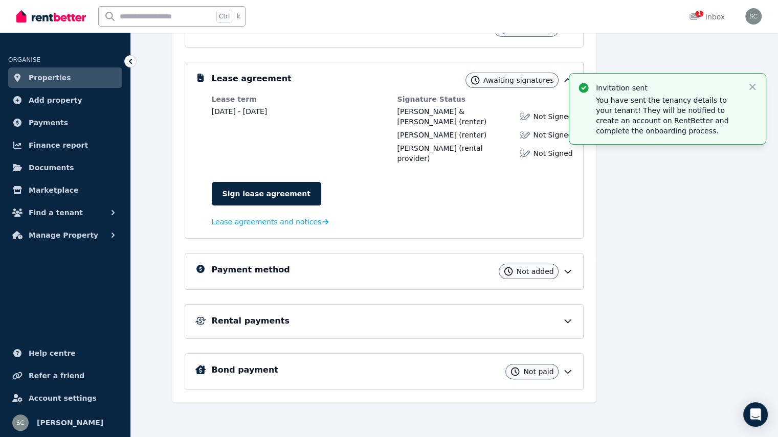
scroll to position [154, 0]
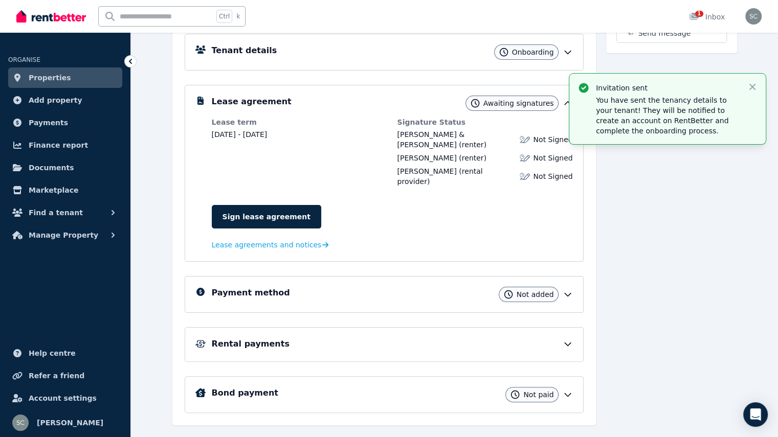
click at [645, 272] on div "Messages Send message" at bounding box center [671, 210] width 131 height 431
click at [571, 294] on icon at bounding box center [568, 295] width 6 height 3
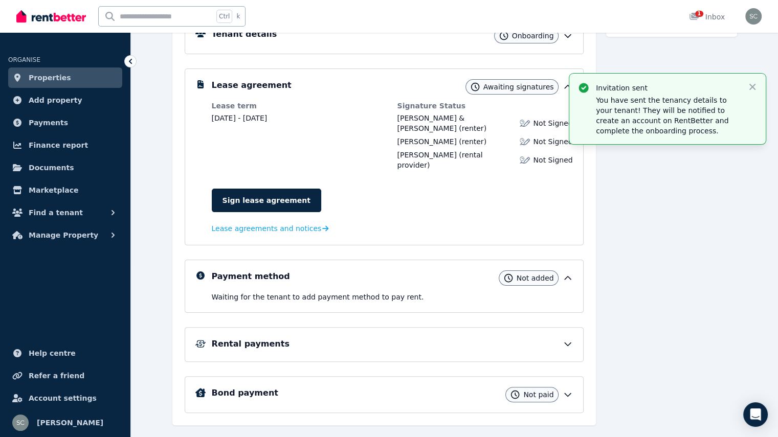
click at [573, 339] on icon at bounding box center [568, 344] width 10 height 10
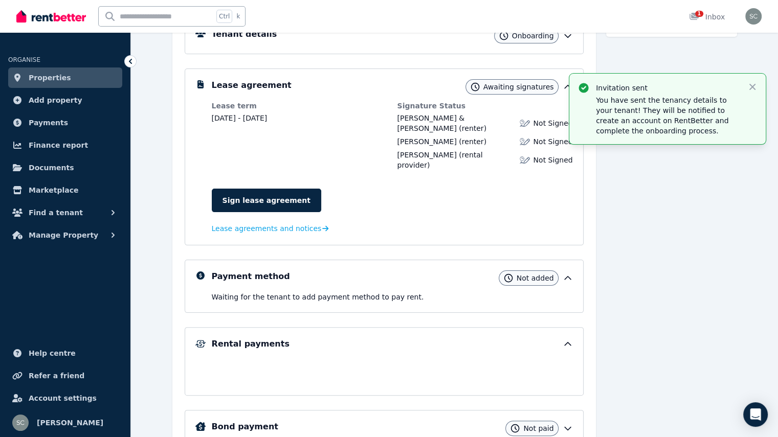
scroll to position [204, 0]
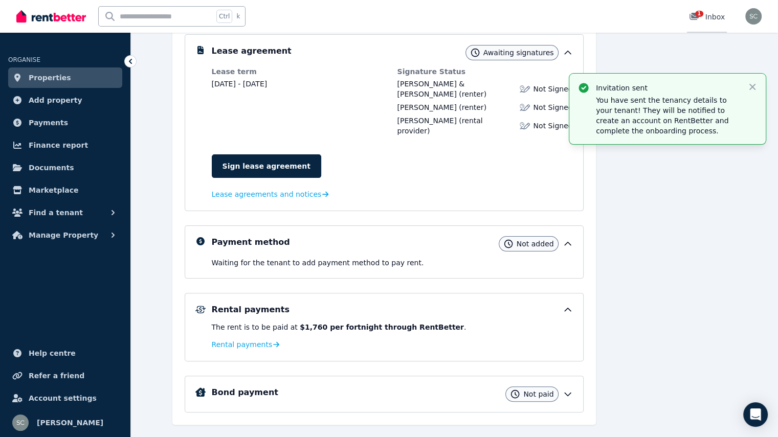
click at [708, 15] on div "1 Inbox" at bounding box center [707, 17] width 36 height 10
